Goal: Information Seeking & Learning: Learn about a topic

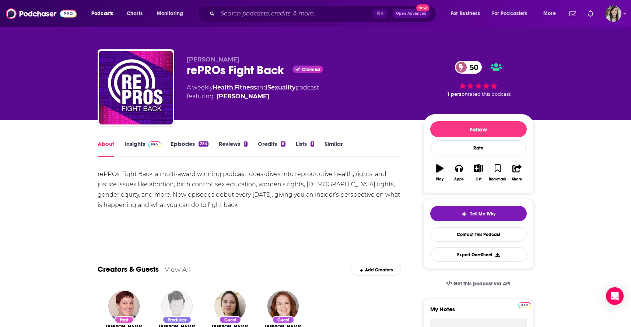
click at [338, 141] on link "Similar" at bounding box center [333, 148] width 18 height 17
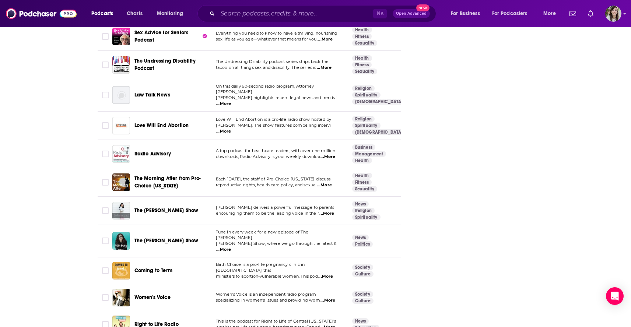
scroll to position [1308, 0]
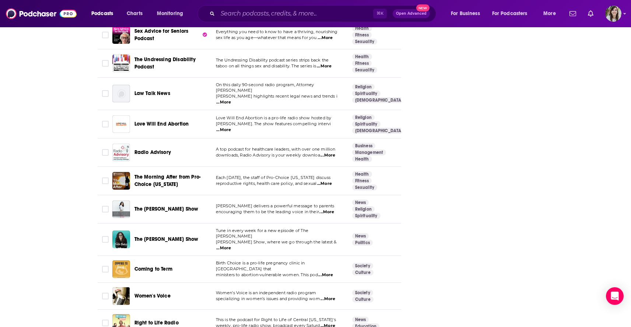
click at [231, 245] on span "...More" at bounding box center [223, 248] width 15 height 6
click at [53, 225] on div "About Insights Episodes 284 Reviews 1 Credits 6 Lists 1 Similar Podcasts like r…" at bounding box center [315, 253] width 631 height 2882
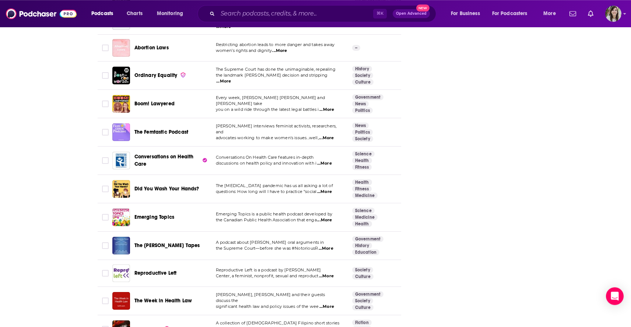
scroll to position [1750, 0]
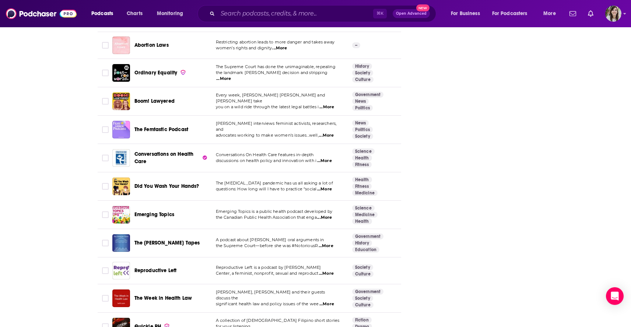
click at [331, 158] on span "...More" at bounding box center [324, 161] width 15 height 6
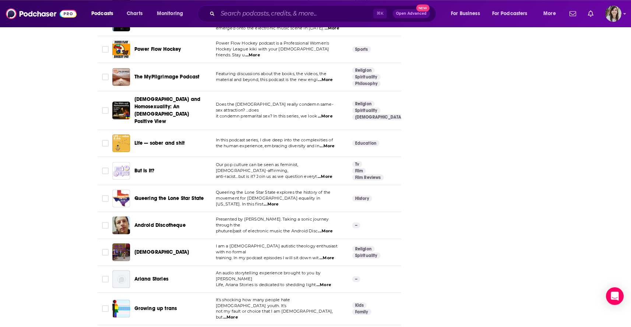
scroll to position [2624, 0]
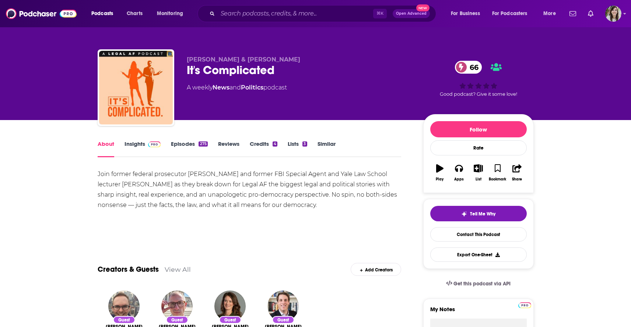
click at [188, 145] on link "Episodes 275" at bounding box center [189, 148] width 36 height 17
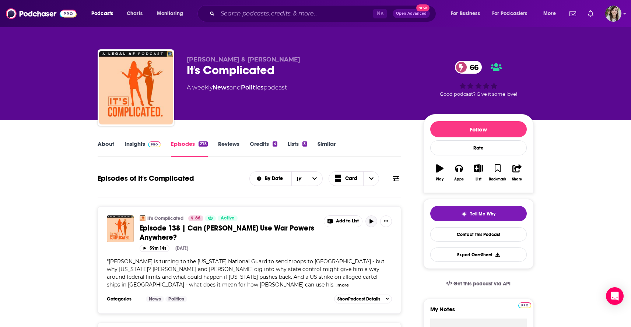
click at [371, 221] on icon "button" at bounding box center [371, 221] width 4 height 4
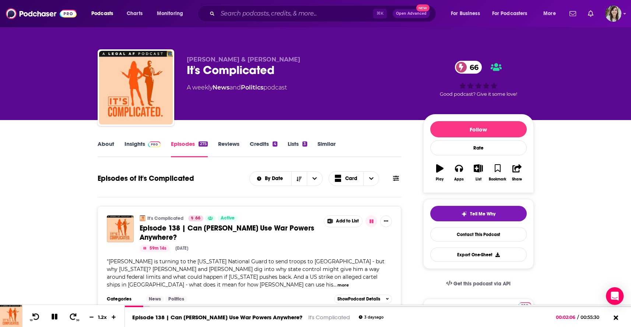
click at [127, 150] on link "Insights" at bounding box center [142, 148] width 36 height 17
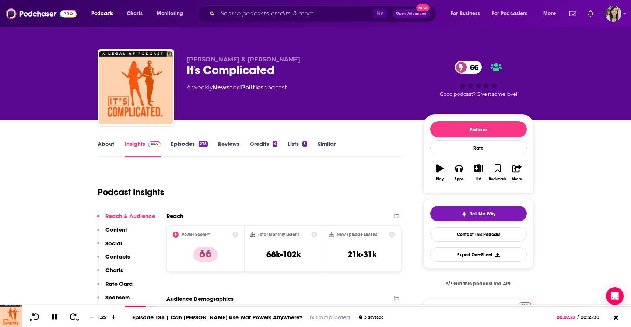
click at [183, 148] on link "Episodes 275" at bounding box center [189, 148] width 36 height 17
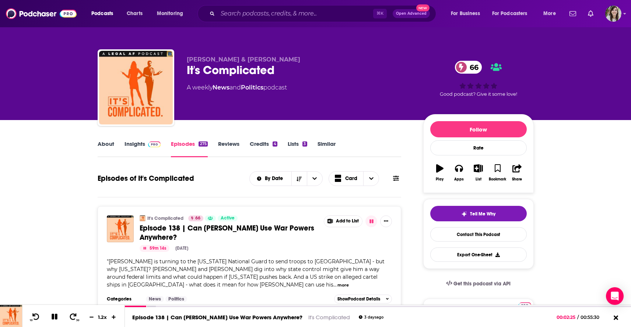
click at [173, 232] on span "Episode 138 | Can Trump Use War Powers Anywhere?" at bounding box center [227, 232] width 175 height 18
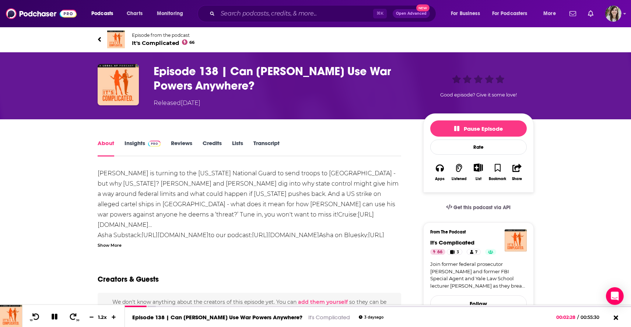
click at [115, 245] on div "Show More" at bounding box center [110, 244] width 24 height 7
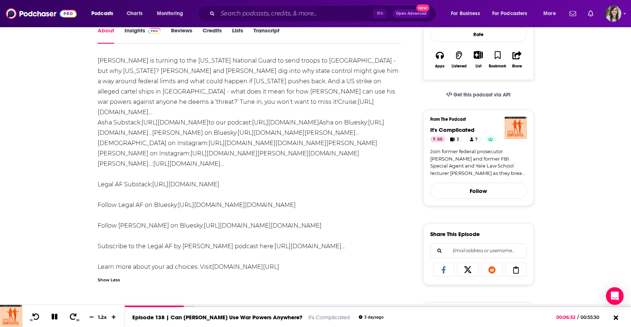
scroll to position [100, 0]
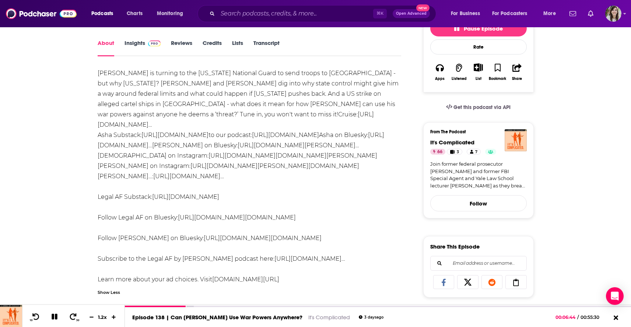
click at [210, 173] on link "https://www.youtube.com/@LegalAFMTN?sub_confirmati…" at bounding box center [188, 176] width 71 height 7
click at [319, 131] on link "https://link.chtbl.com/its-complicatedFollow" at bounding box center [285, 134] width 67 height 7
click at [197, 193] on link "https://substack.com/@legalaf" at bounding box center [185, 196] width 67 height 7
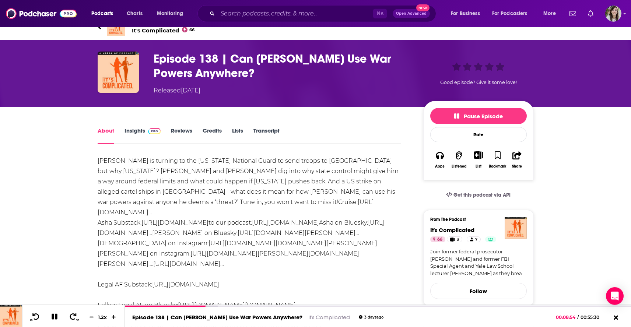
scroll to position [0, 0]
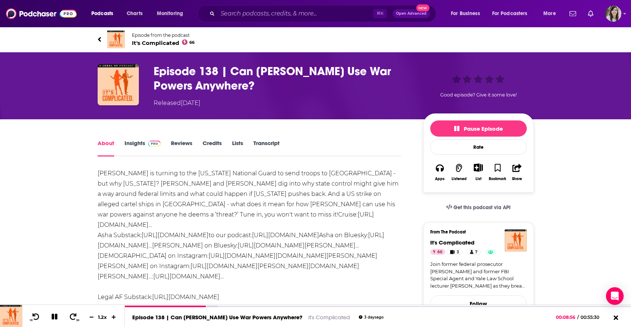
click at [102, 38] on link "Episode from the podcast It's Complicated 66" at bounding box center [207, 40] width 218 height 18
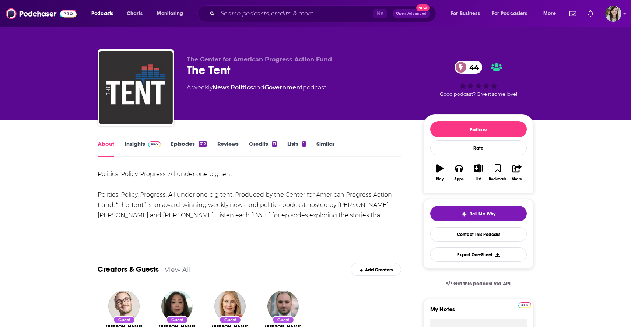
click at [131, 145] on link "Insights" at bounding box center [142, 148] width 36 height 17
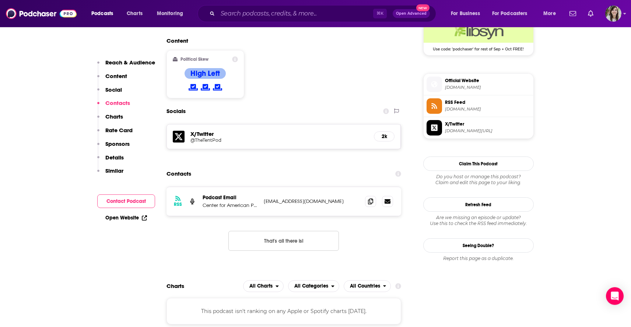
scroll to position [560, 0]
click at [468, 84] on span "Official Website" at bounding box center [487, 81] width 85 height 7
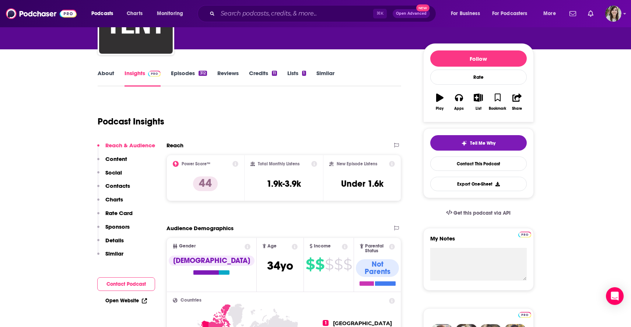
scroll to position [0, 0]
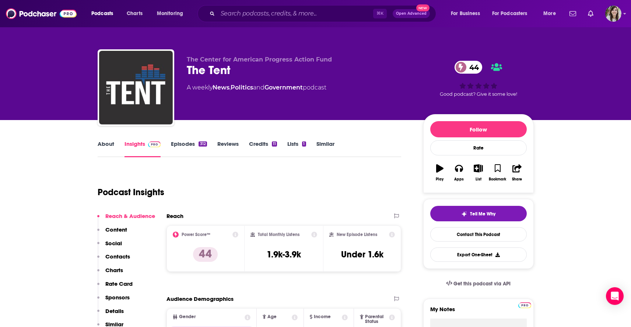
click at [183, 148] on link "Episodes 312" at bounding box center [189, 148] width 36 height 17
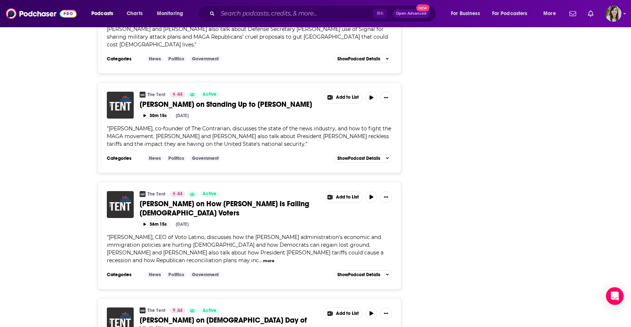
scroll to position [2543, 0]
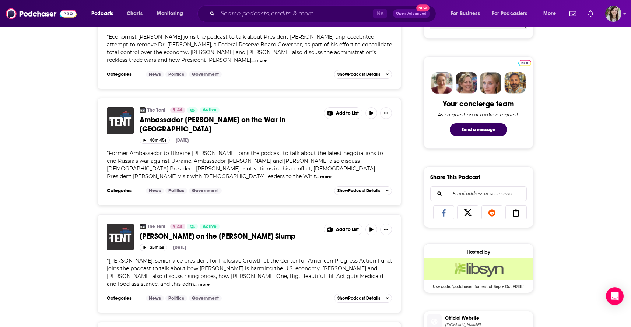
scroll to position [0, 0]
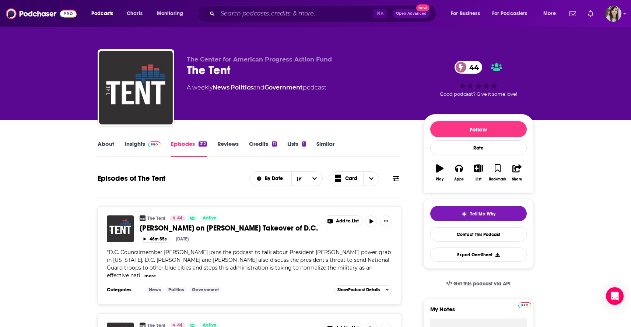
click at [324, 144] on link "Similar" at bounding box center [325, 148] width 18 height 17
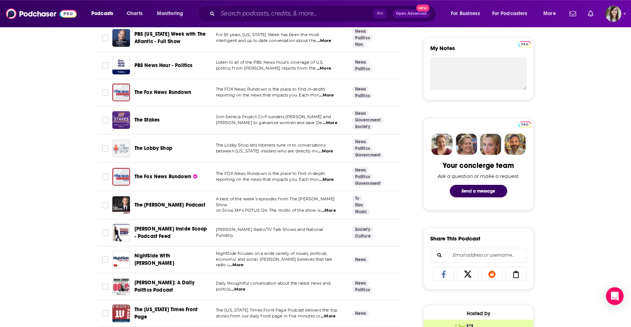
scroll to position [348, 0]
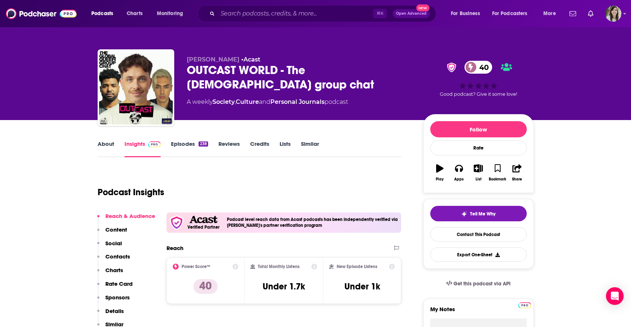
click at [178, 149] on link "Episodes 238" at bounding box center [189, 148] width 37 height 17
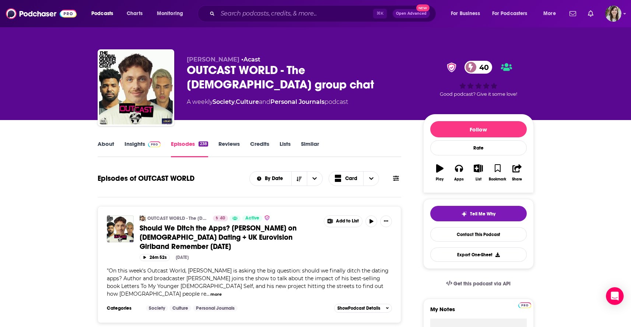
click at [310, 143] on link "Similar" at bounding box center [310, 148] width 18 height 17
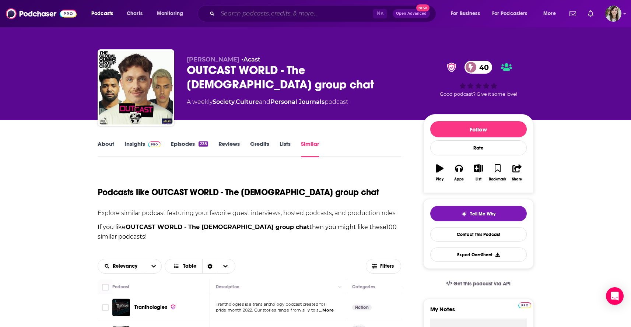
click at [247, 15] on input "Search podcasts, credits, & more..." at bounding box center [295, 14] width 155 height 12
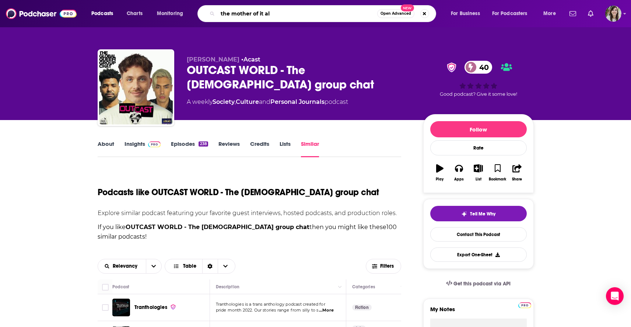
type input "the mother of it all"
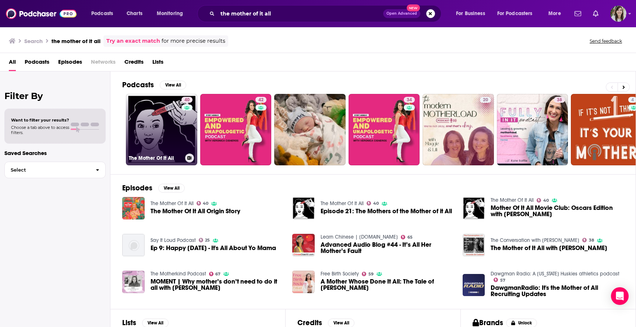
click at [158, 119] on link "40 The Mother Of It All" at bounding box center [161, 129] width 71 height 71
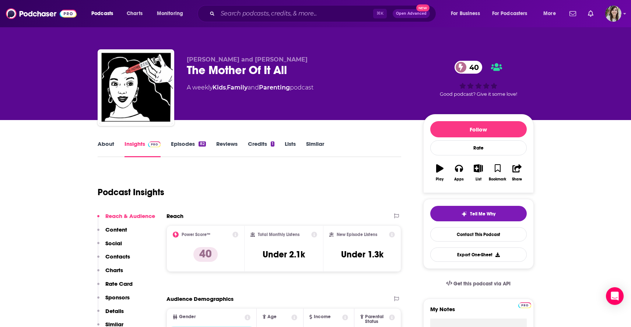
click at [315, 143] on link "Similar" at bounding box center [315, 148] width 18 height 17
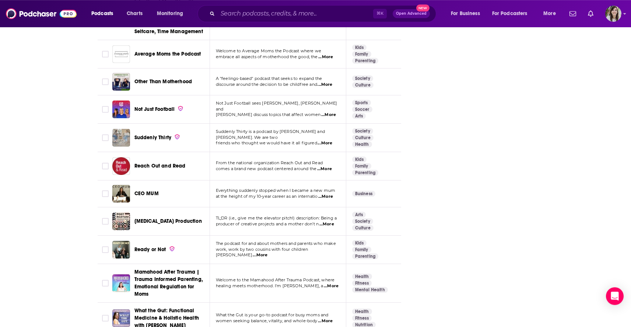
scroll to position [2860, 0]
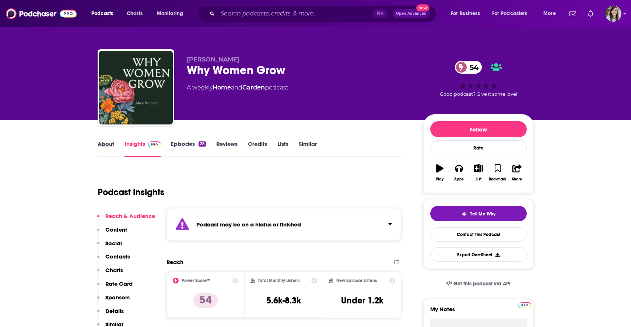
click at [114, 148] on div "About" at bounding box center [111, 148] width 27 height 17
click at [109, 148] on link "About" at bounding box center [106, 148] width 17 height 17
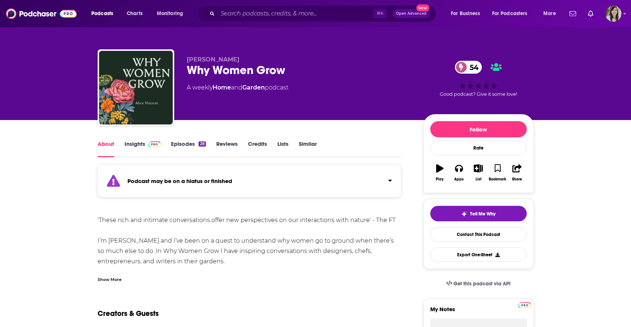
click at [108, 278] on div "Show More" at bounding box center [110, 278] width 24 height 7
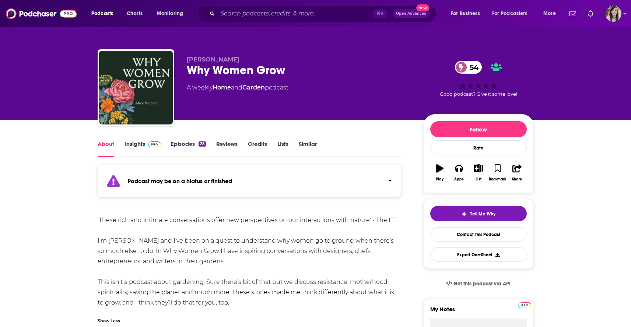
click at [180, 146] on link "Episodes 28" at bounding box center [188, 148] width 35 height 17
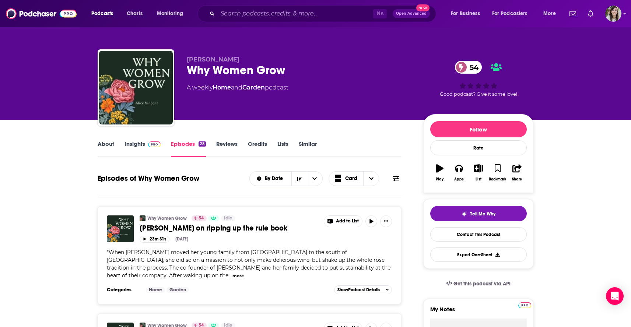
click at [232, 277] on button "more" at bounding box center [237, 276] width 11 height 6
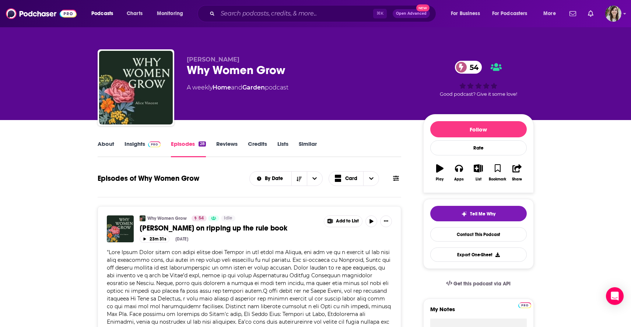
click at [316, 147] on link "Similar" at bounding box center [308, 148] width 18 height 17
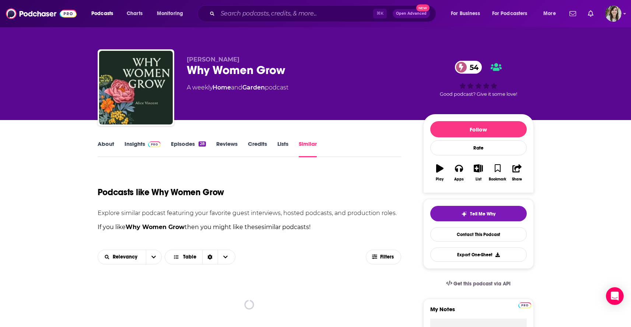
scroll to position [77, 0]
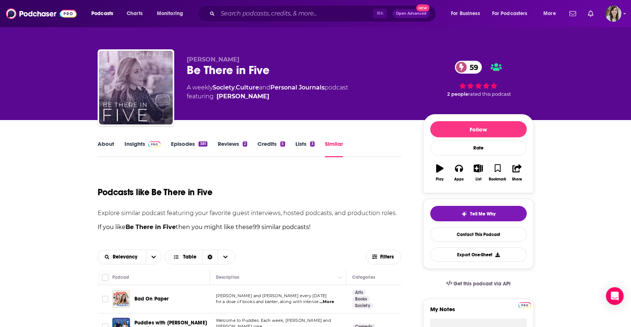
click at [107, 150] on link "About" at bounding box center [106, 148] width 17 height 17
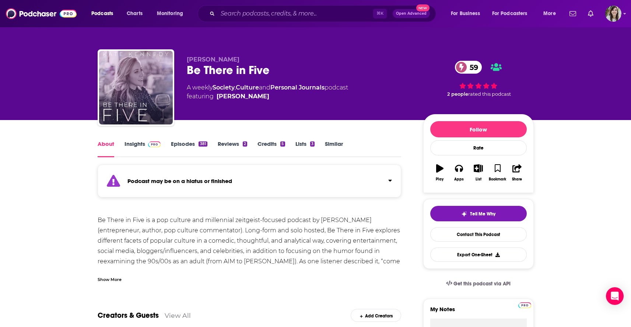
click at [181, 146] on link "Episodes 381" at bounding box center [189, 148] width 36 height 17
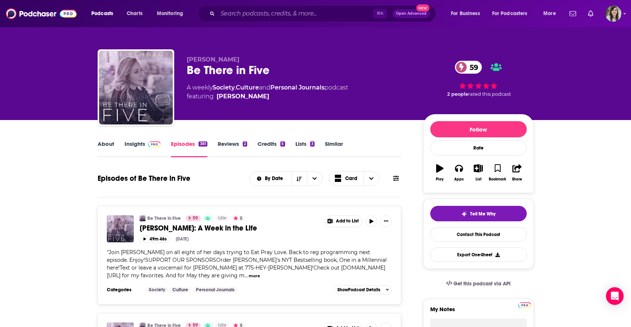
click at [331, 145] on link "Similar" at bounding box center [334, 148] width 18 height 17
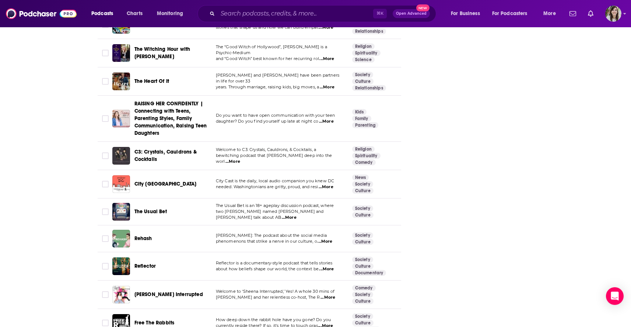
scroll to position [2675, 0]
